Goal: Find specific page/section

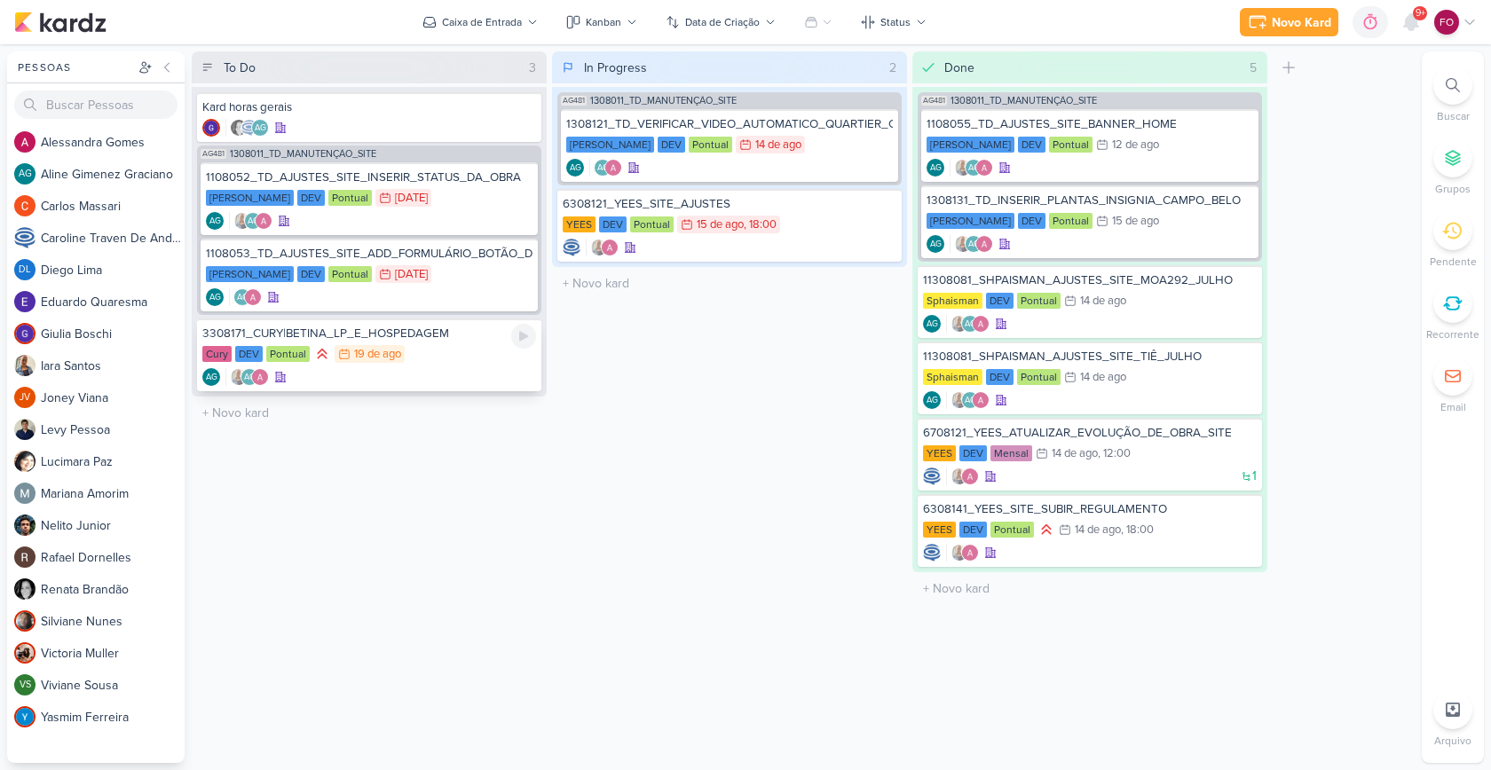
click at [450, 341] on div "3308171_CURY|BETINA_LP_E_HOSPEDAGEM" at bounding box center [369, 334] width 334 height 16
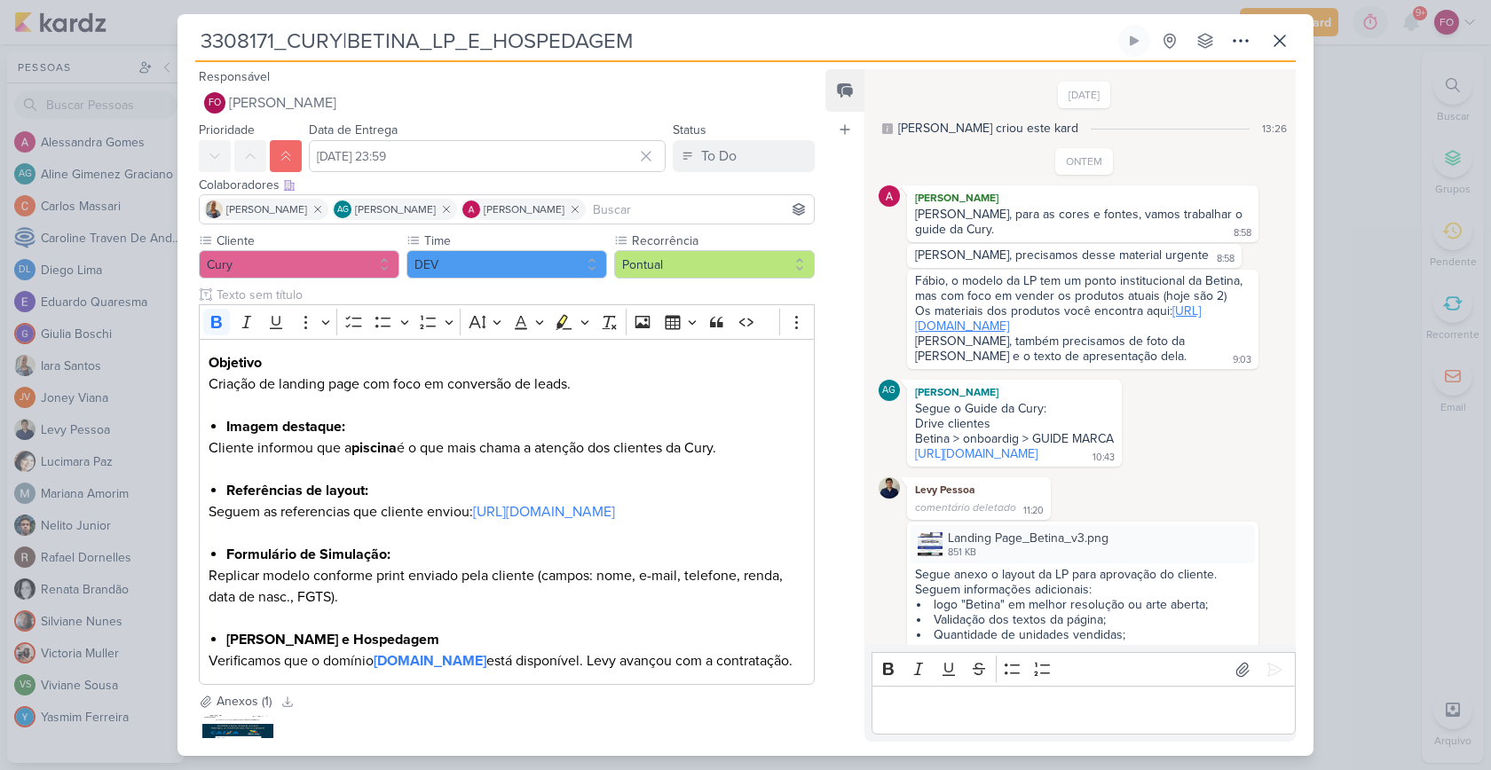
click at [1100, 326] on link "[URL][DOMAIN_NAME]" at bounding box center [1058, 318] width 286 height 30
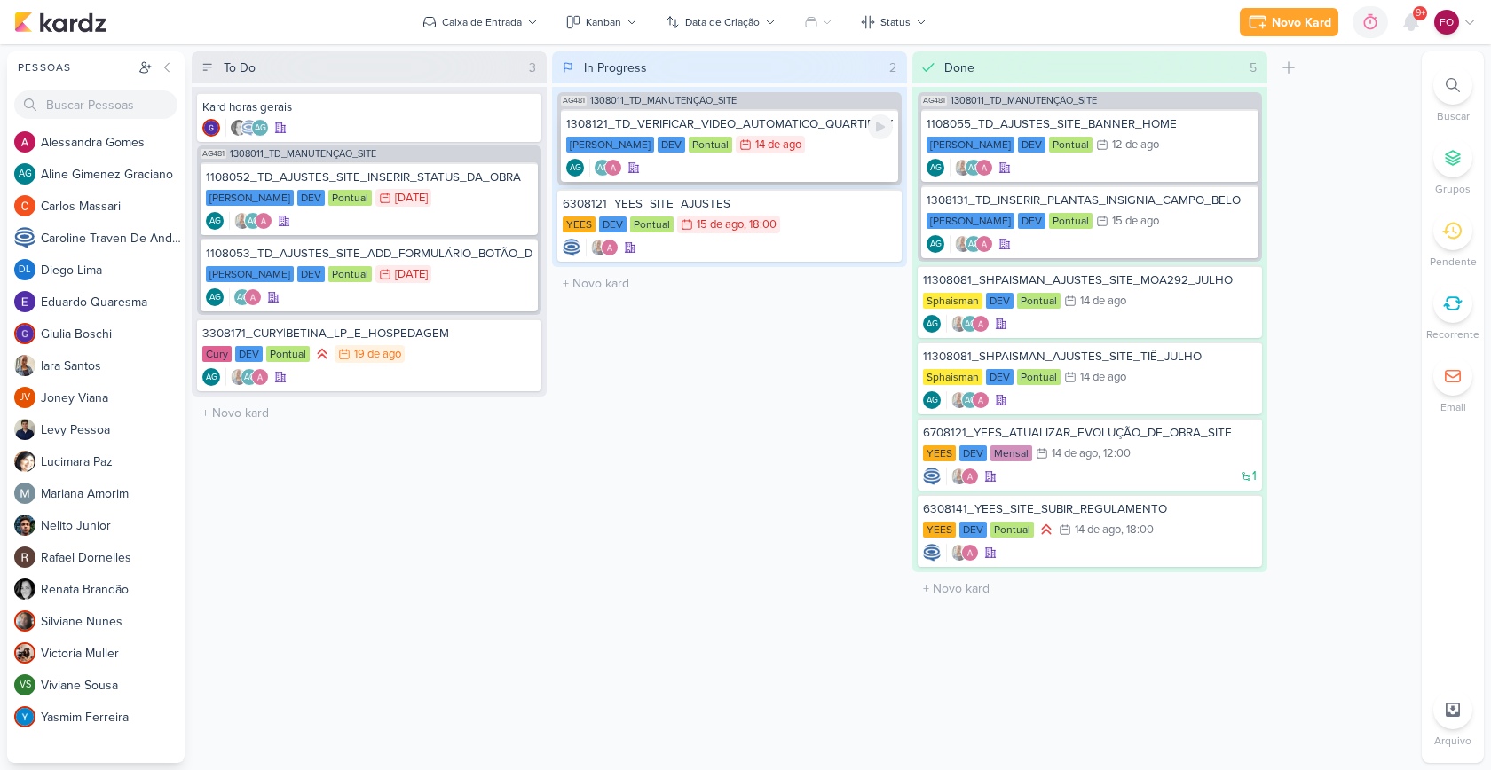
click at [815, 150] on div "Teixeira Duarte DEV Pontual 14/8 14 de ago" at bounding box center [729, 146] width 327 height 20
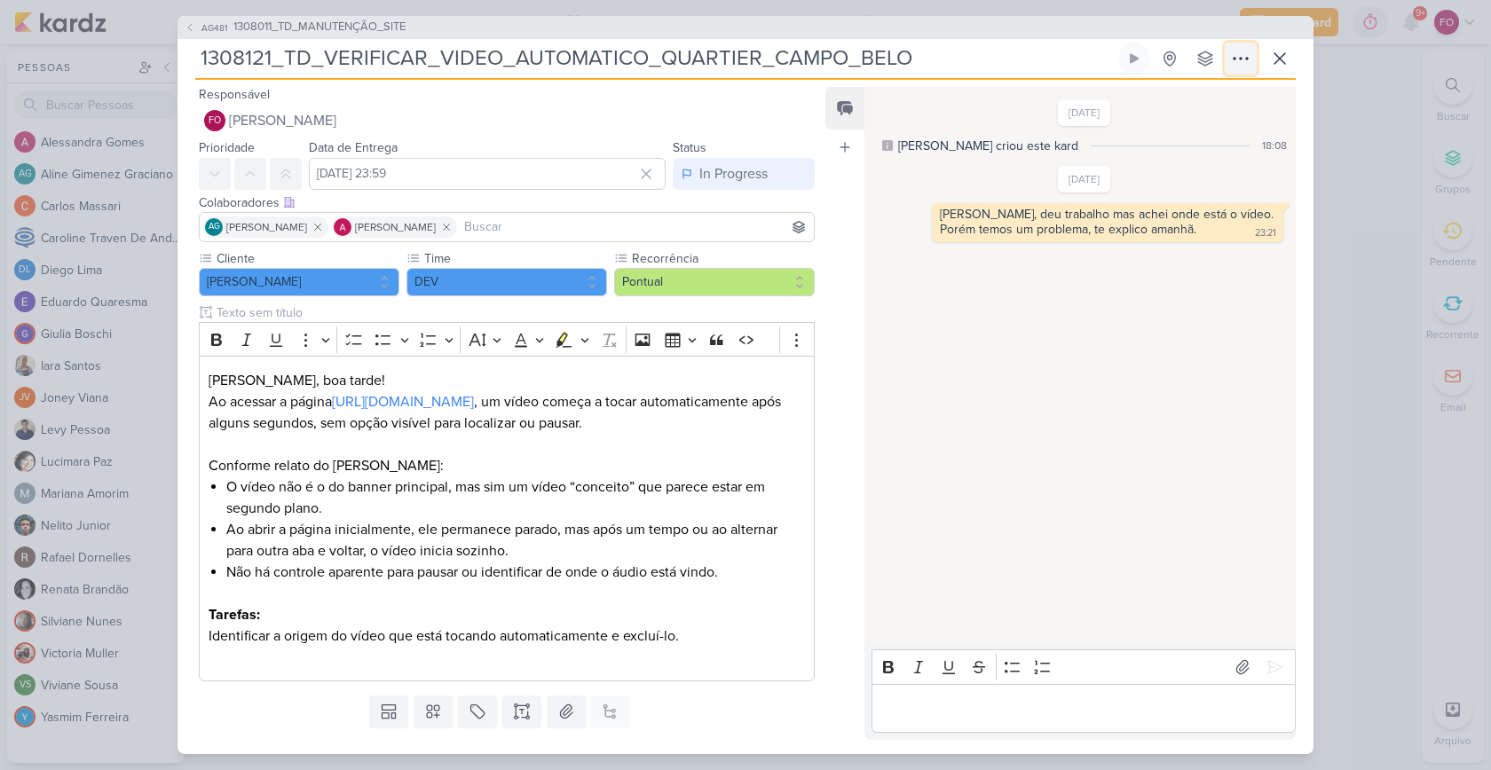
click at [1230, 70] on button at bounding box center [1240, 59] width 32 height 32
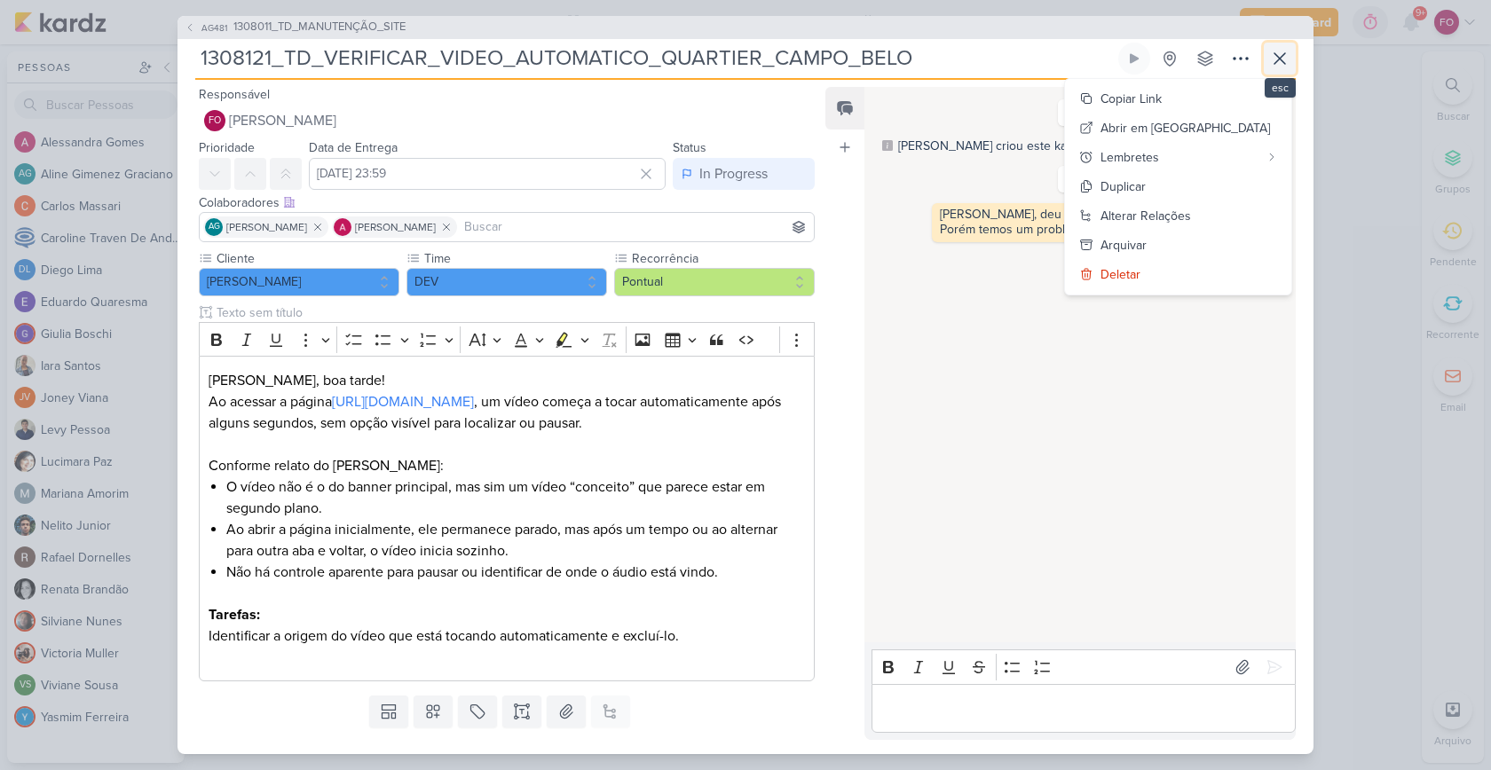
click at [1282, 57] on icon at bounding box center [1279, 58] width 21 height 21
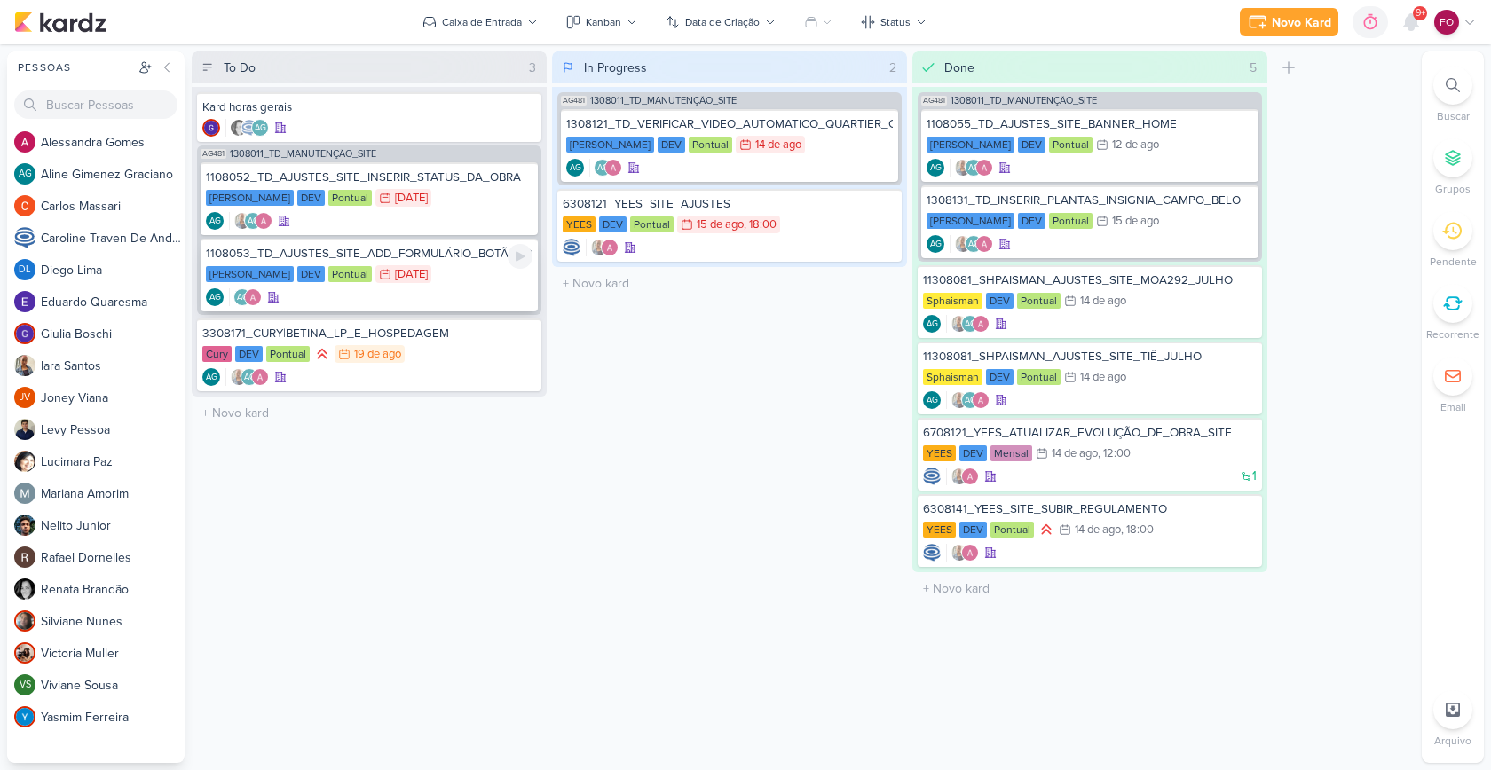
click at [464, 279] on div "Teixeira Duarte DEV Pontual 7/8 7 de ago" at bounding box center [369, 275] width 327 height 20
click at [796, 219] on div "YEES DEV Pontual 15/8 15 de ago , 18:00" at bounding box center [730, 226] width 334 height 20
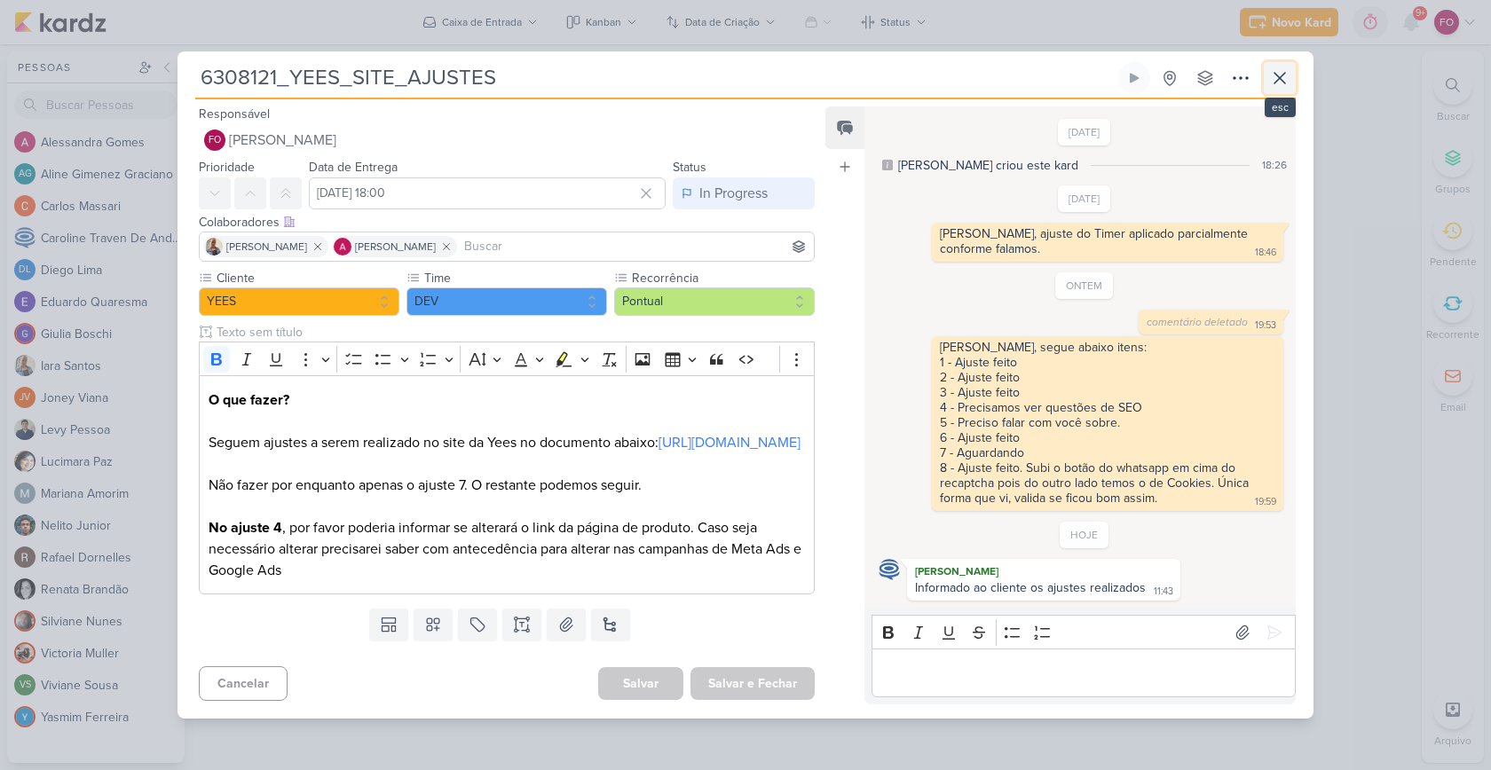
click at [1288, 67] on icon at bounding box center [1279, 77] width 21 height 21
